Goal: Information Seeking & Learning: Learn about a topic

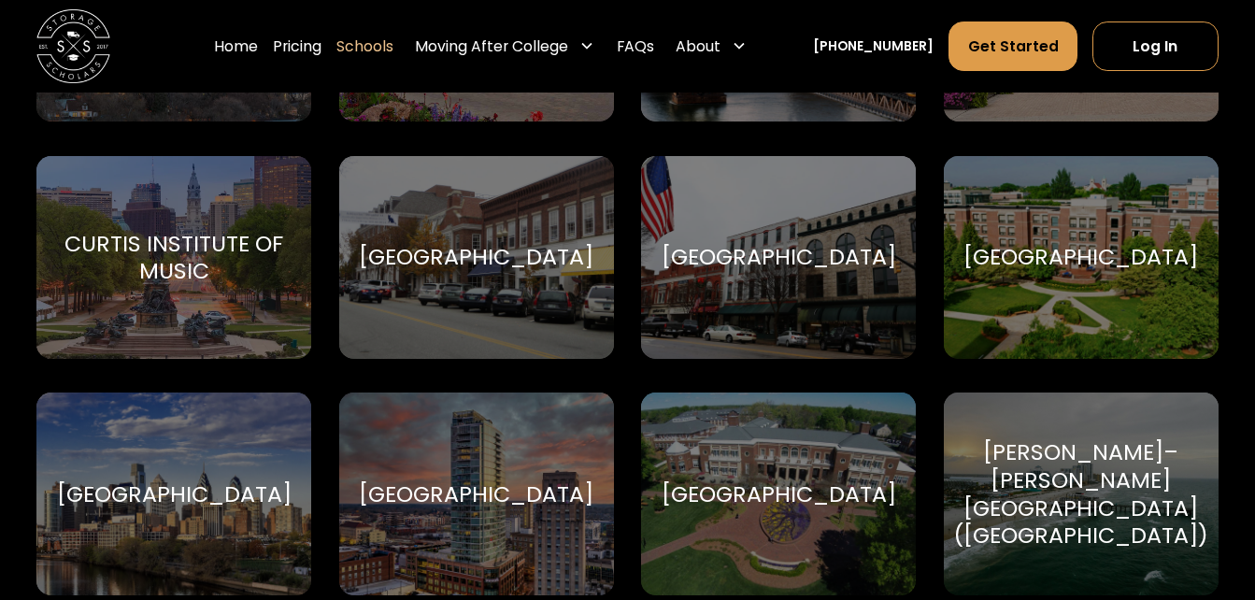
scroll to position [2688, 0]
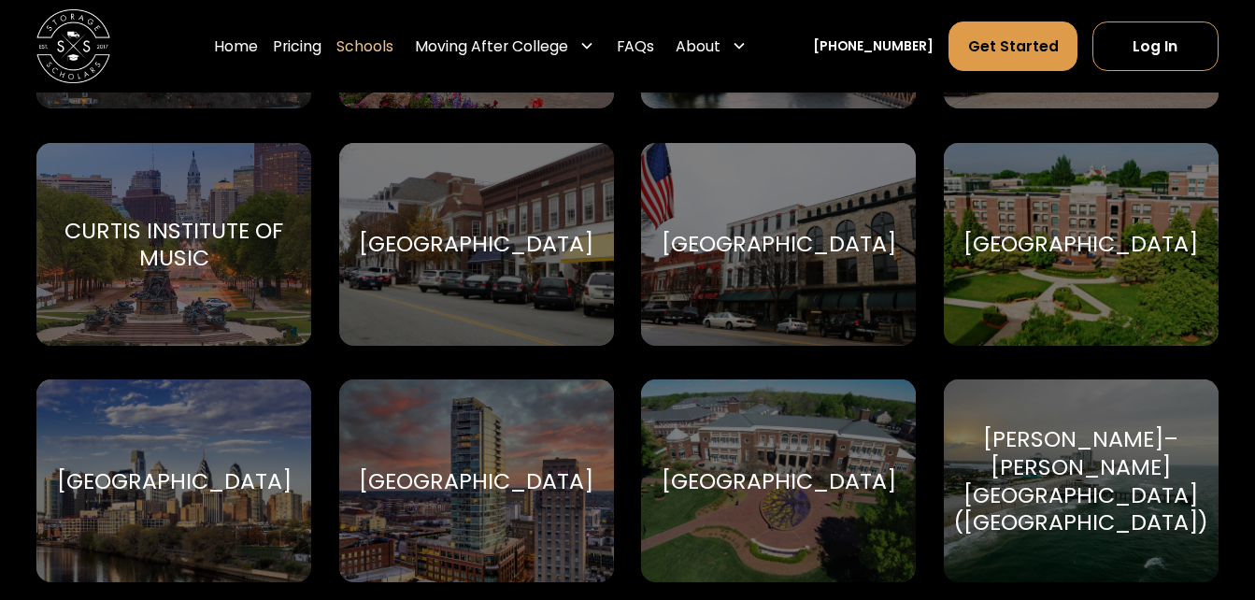
click at [524, 458] on div "Duke University Duke University" at bounding box center [476, 481] width 275 height 203
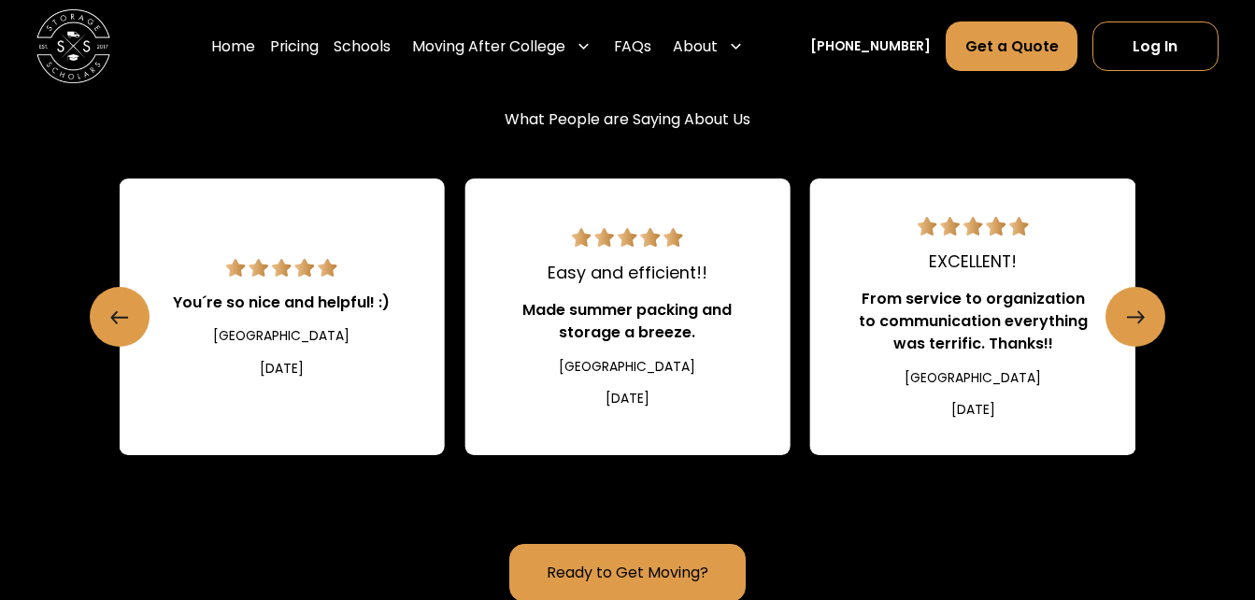
scroll to position [1911, 0]
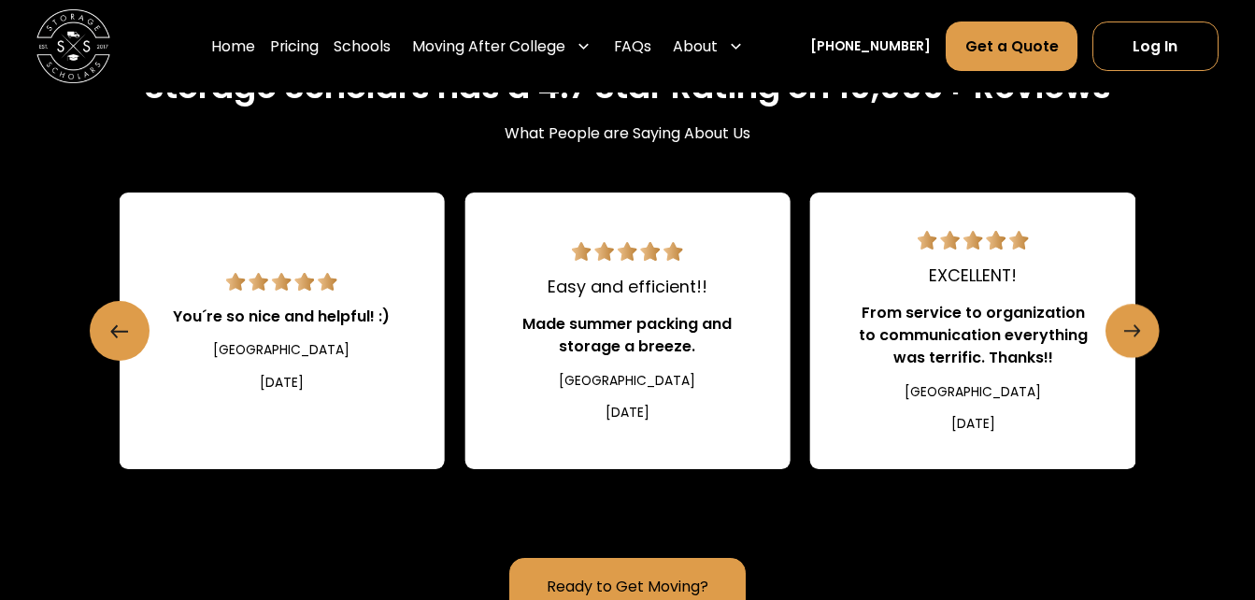
click at [1134, 337] on icon "Next slide" at bounding box center [1133, 331] width 16 height 30
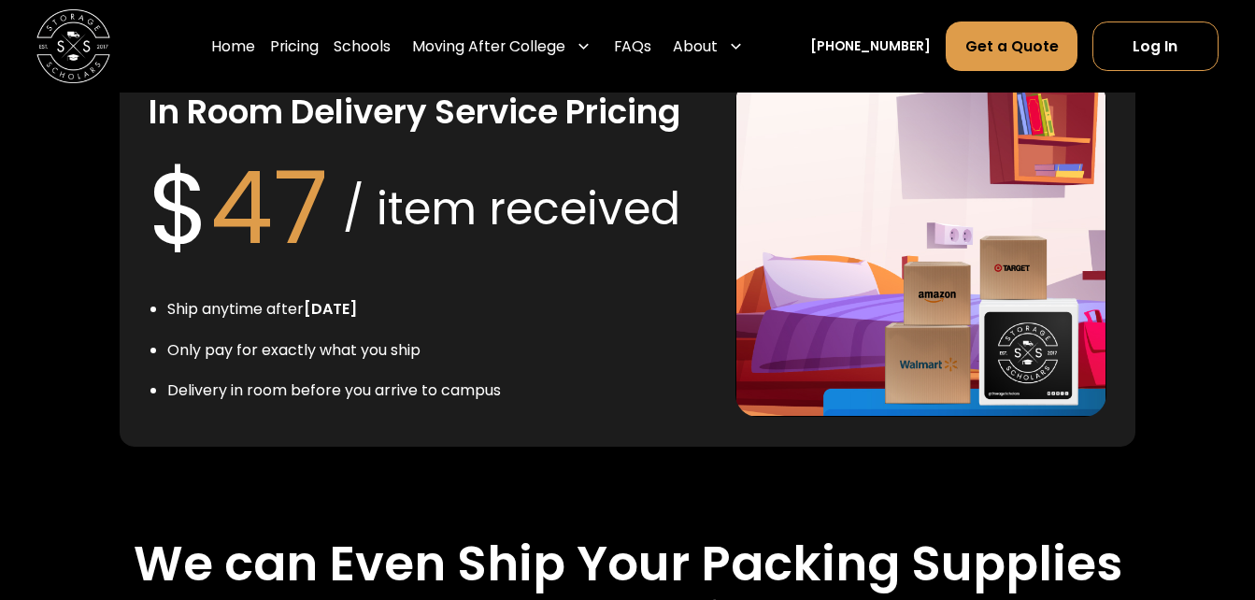
scroll to position [3388, 0]
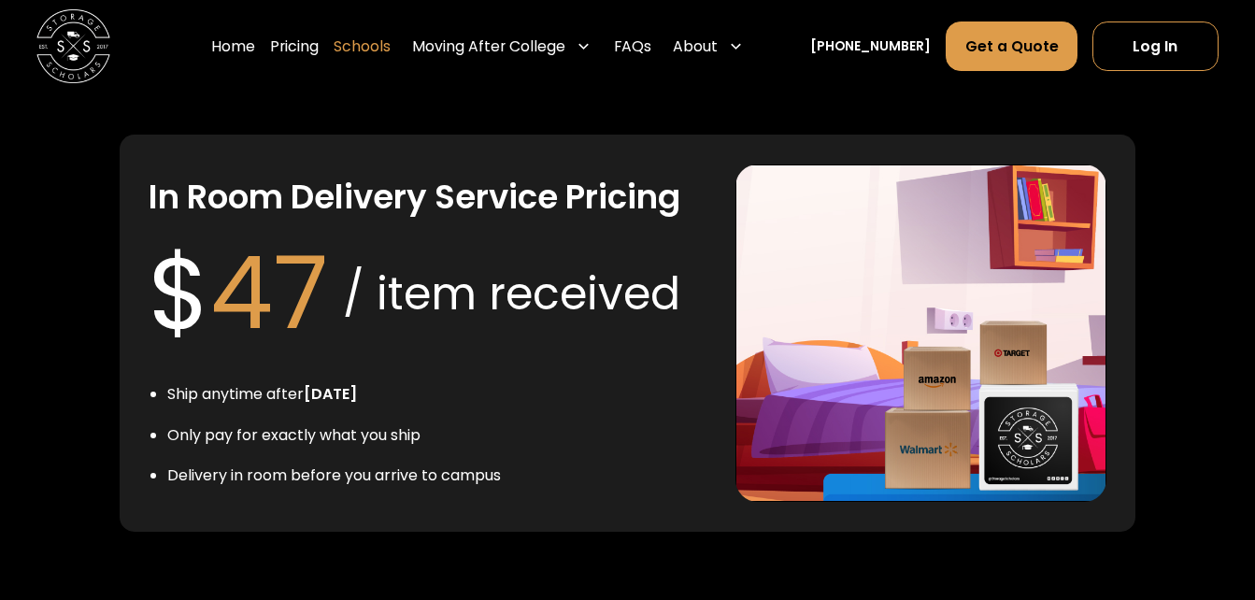
click at [391, 55] on link "Schools" at bounding box center [362, 46] width 57 height 51
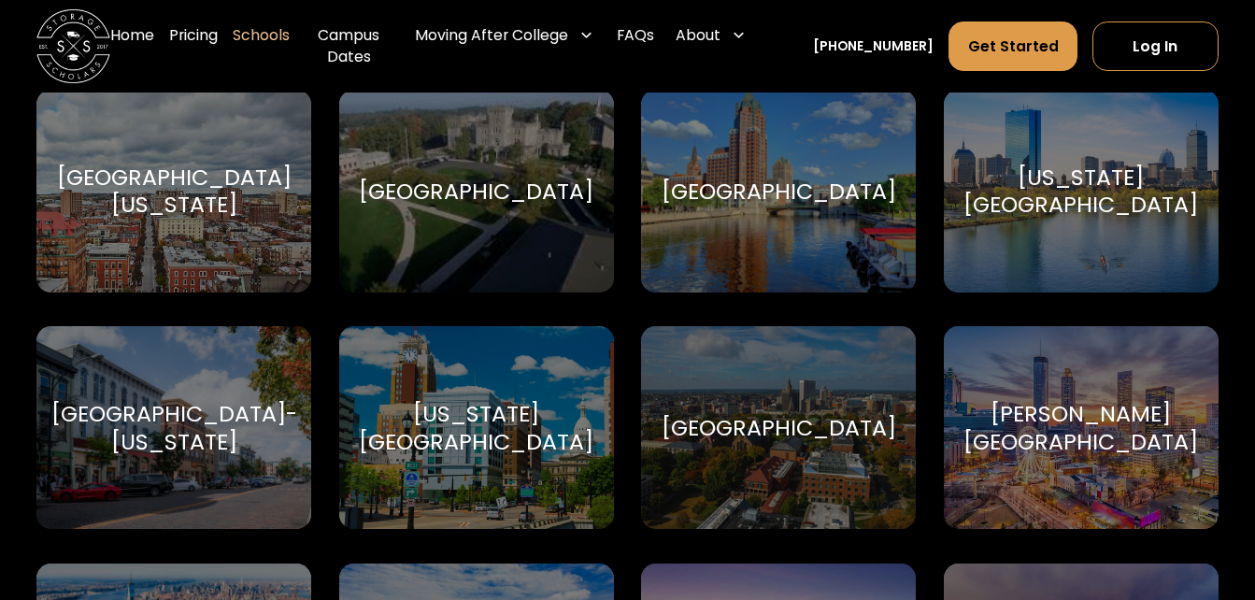
scroll to position [4635, 0]
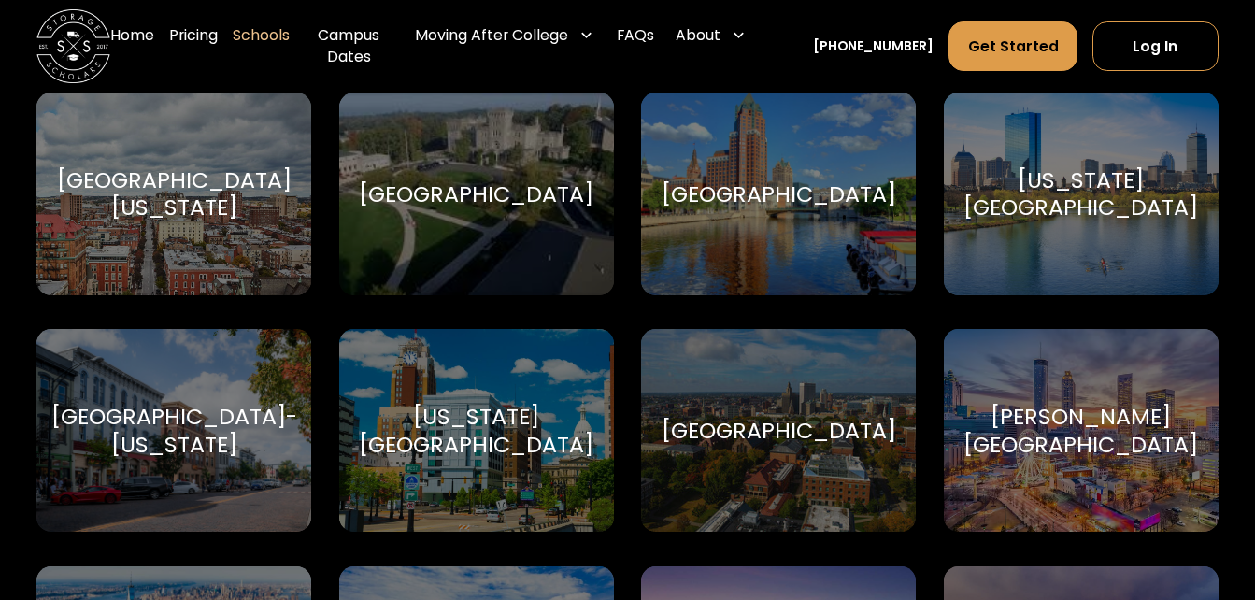
click at [454, 408] on div "[US_STATE][GEOGRAPHIC_DATA] [US_STATE][GEOGRAPHIC_DATA]" at bounding box center [476, 430] width 275 height 203
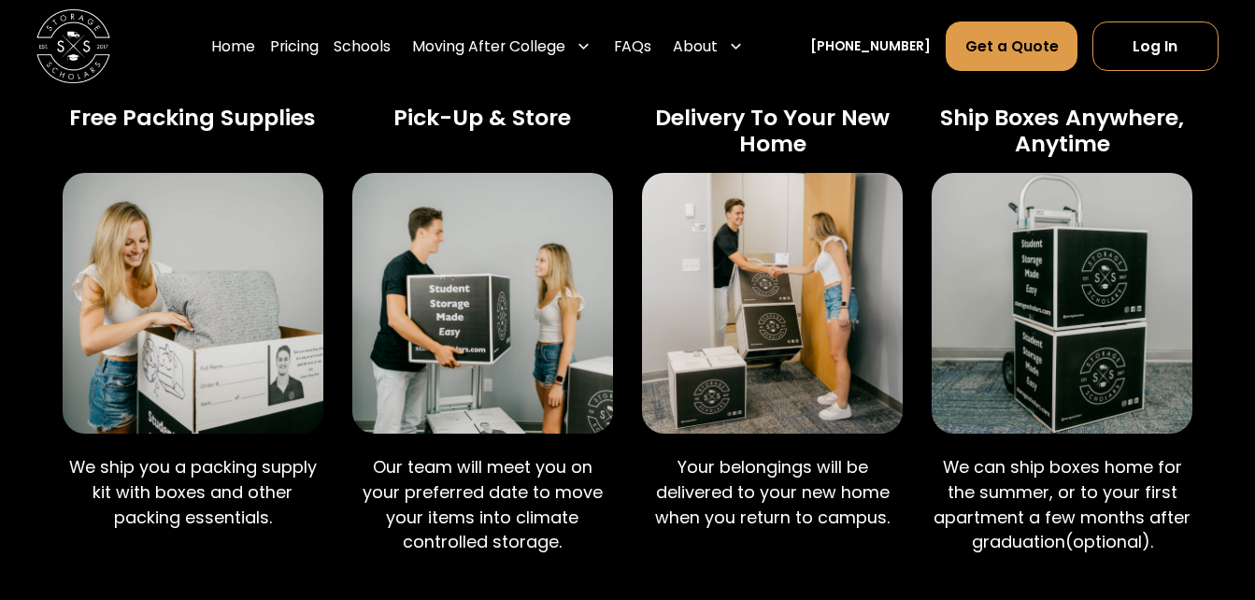
scroll to position [1122, 0]
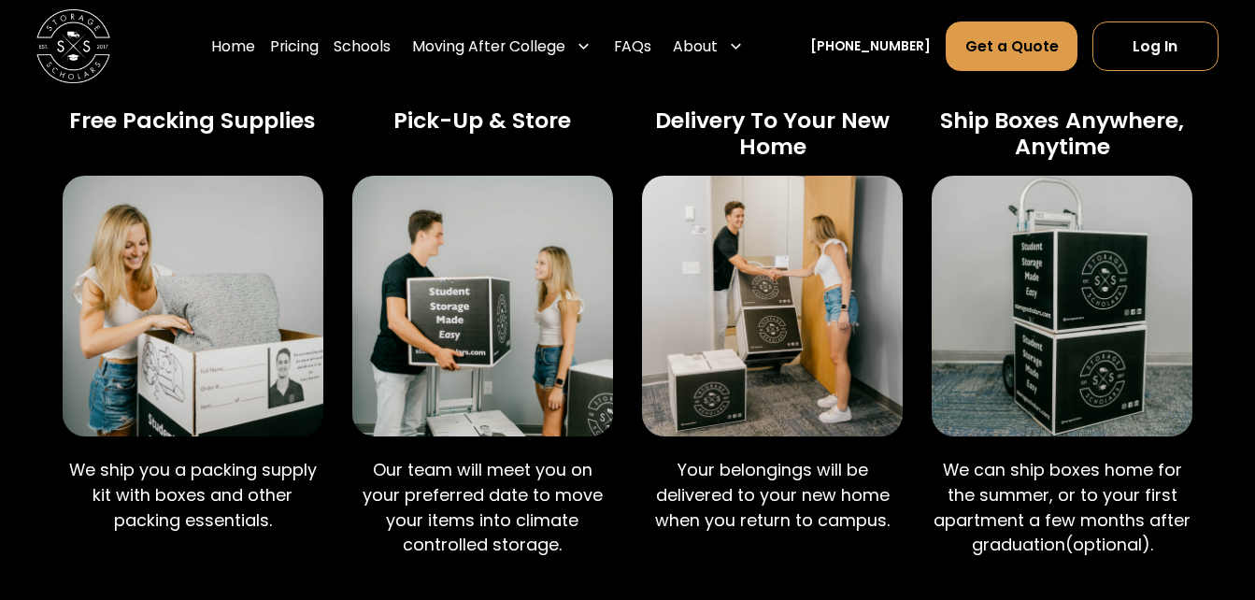
click at [752, 513] on p "Your belongings will be delivered to your new home when you return to campus." at bounding box center [772, 495] width 260 height 75
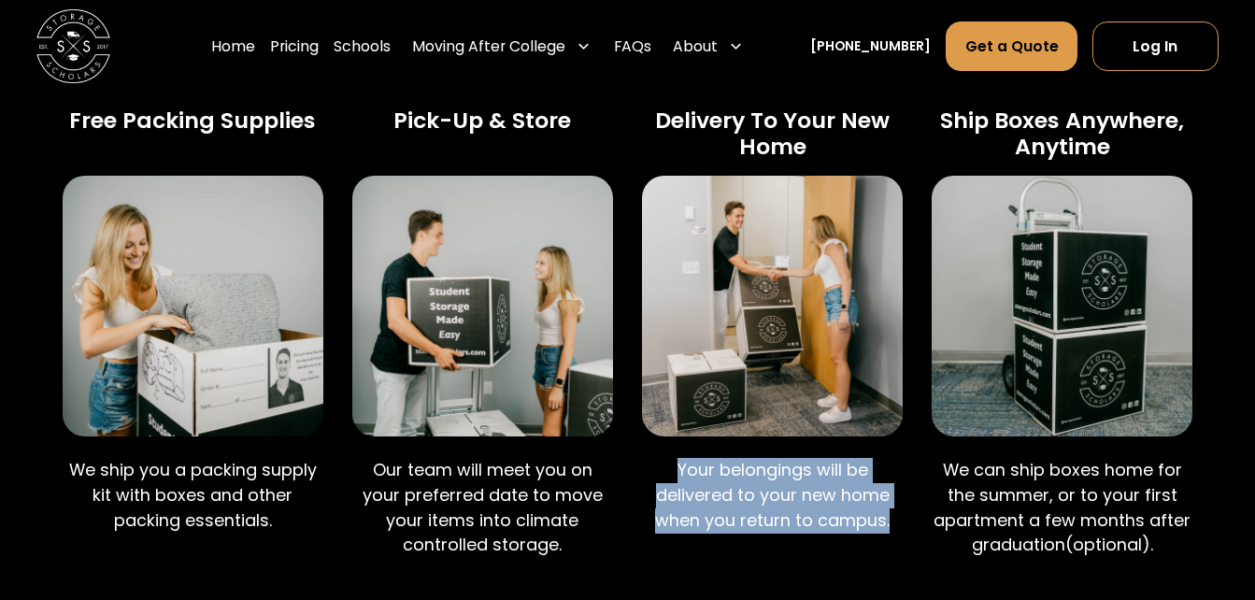
drag, startPoint x: 674, startPoint y: 465, endPoint x: 903, endPoint y: 541, distance: 241.5
click at [903, 541] on div "Step 1 Free Packing Supplies We ship you a packing supply kit with boxes and ot…" at bounding box center [628, 290] width 1130 height 583
drag, startPoint x: 903, startPoint y: 541, endPoint x: 804, endPoint y: 525, distance: 100.4
click at [804, 525] on p "Your belongings will be delivered to your new home when you return to campus." at bounding box center [772, 495] width 260 height 75
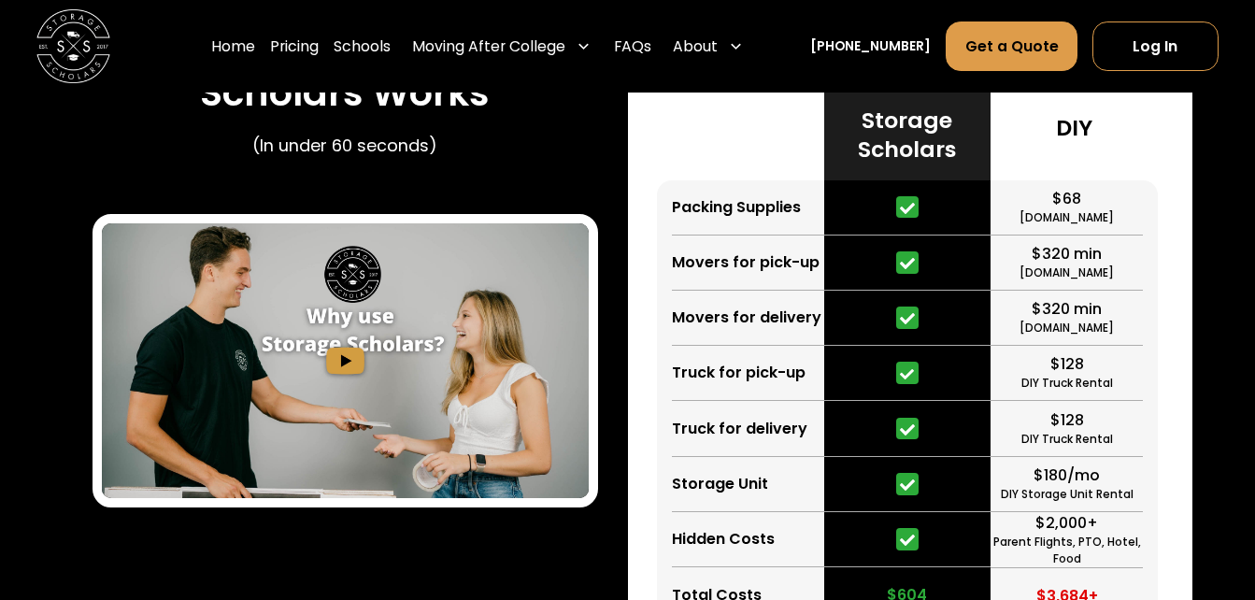
scroll to position [2978, 0]
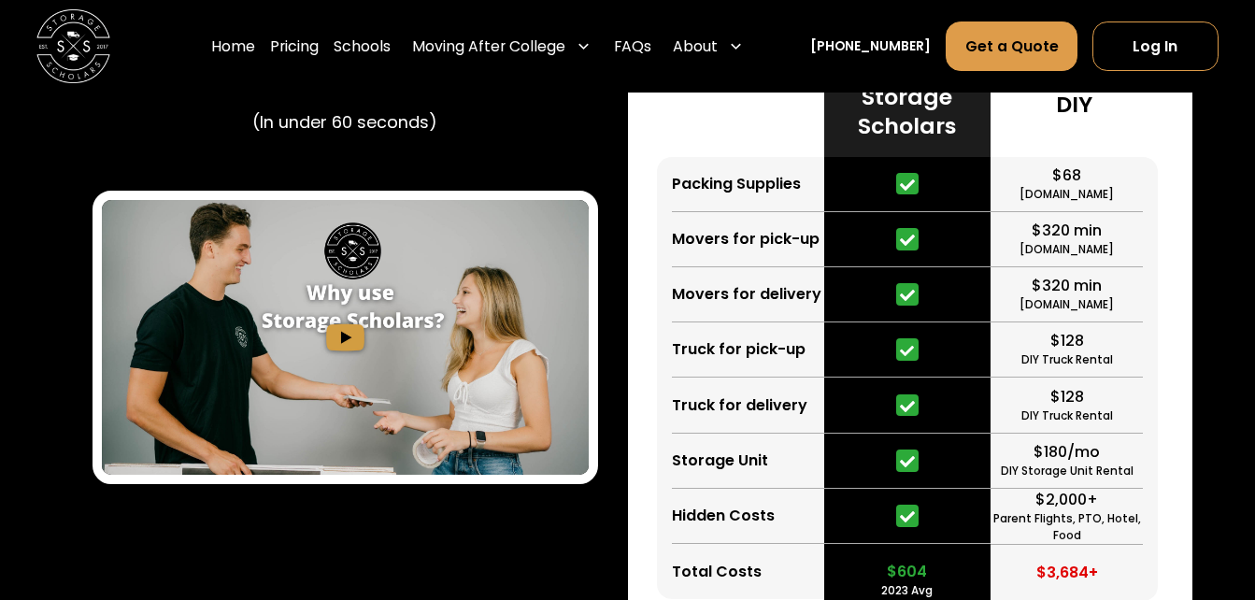
scroll to position [3002, 0]
